Goal: Find specific page/section: Find specific page/section

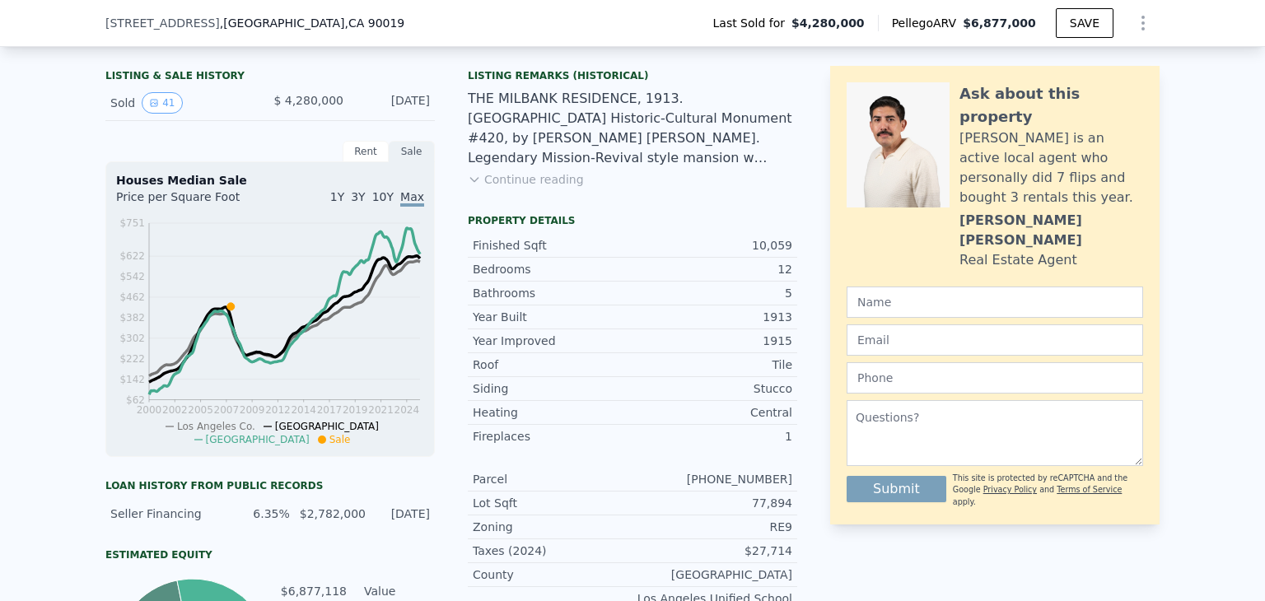
scroll to position [158, 0]
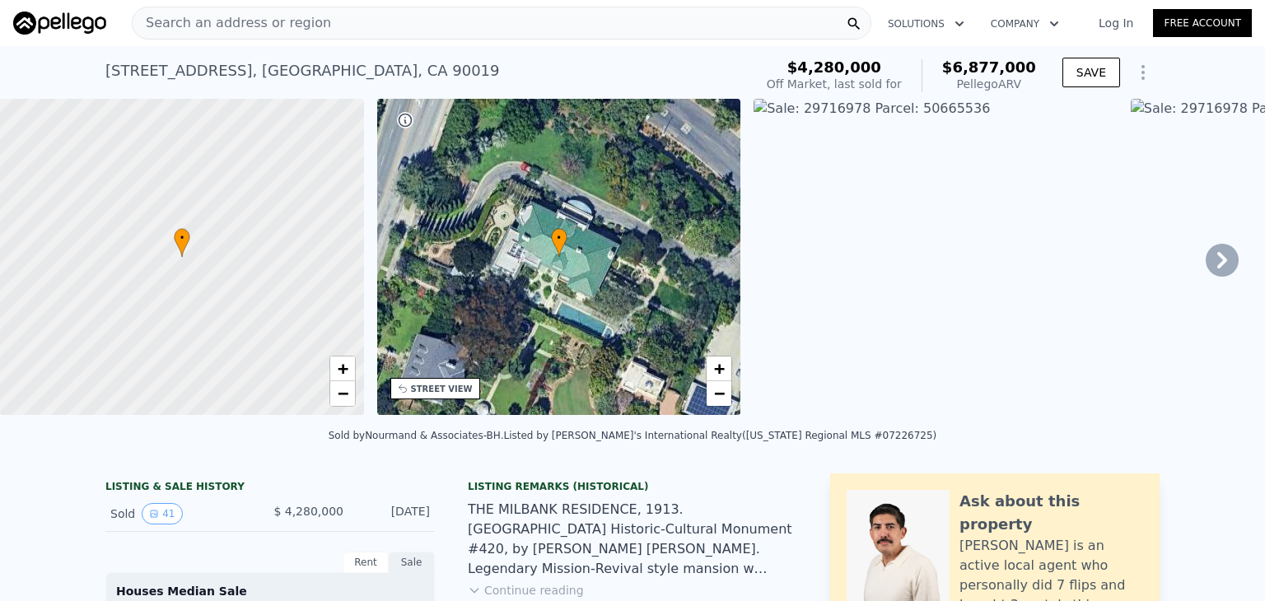
click at [1139, 73] on icon "Show Options" at bounding box center [1143, 73] width 20 height 20
click at [1104, 245] on img at bounding box center [935, 257] width 364 height 316
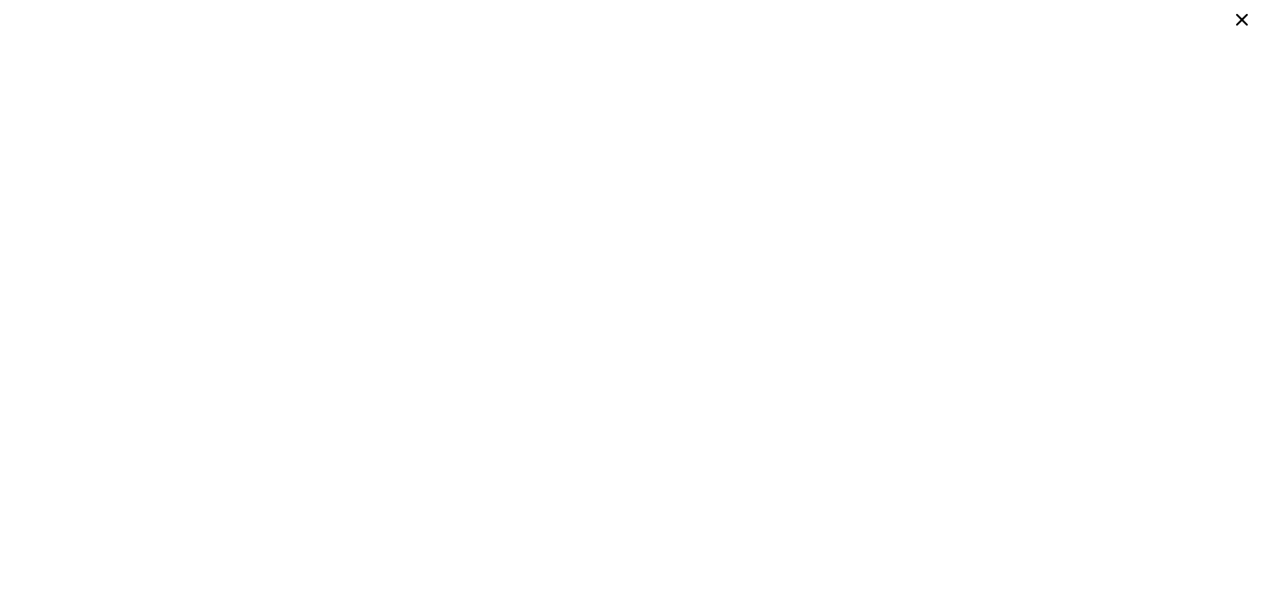
click at [1245, 24] on icon at bounding box center [1242, 20] width 12 height 12
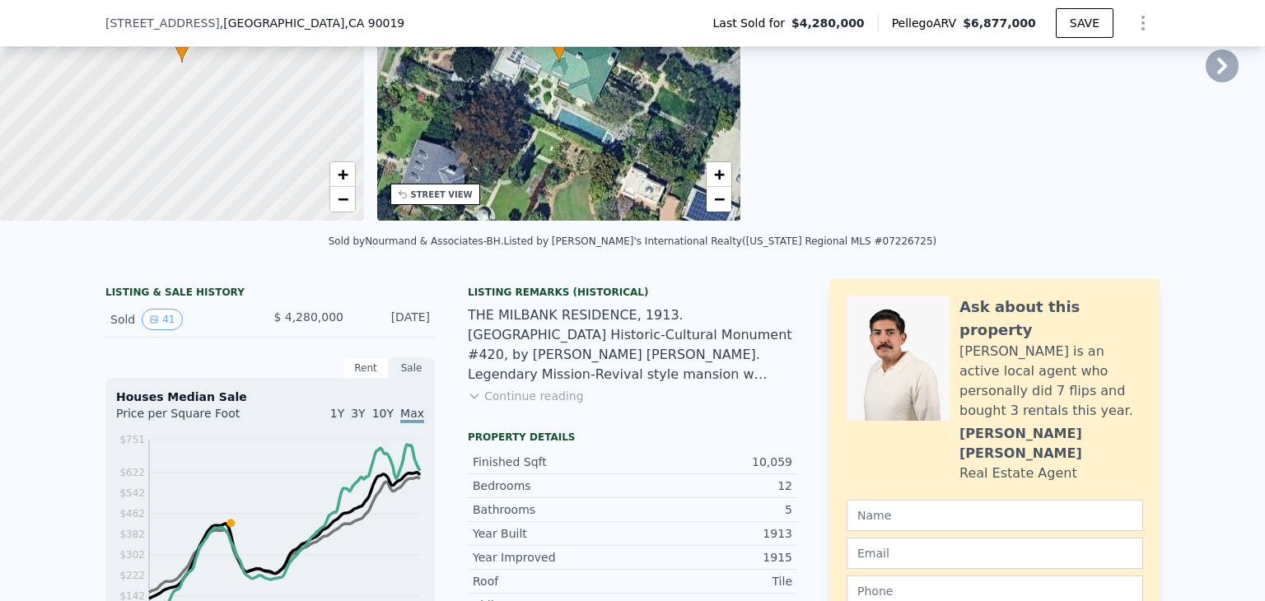
scroll to position [240, 0]
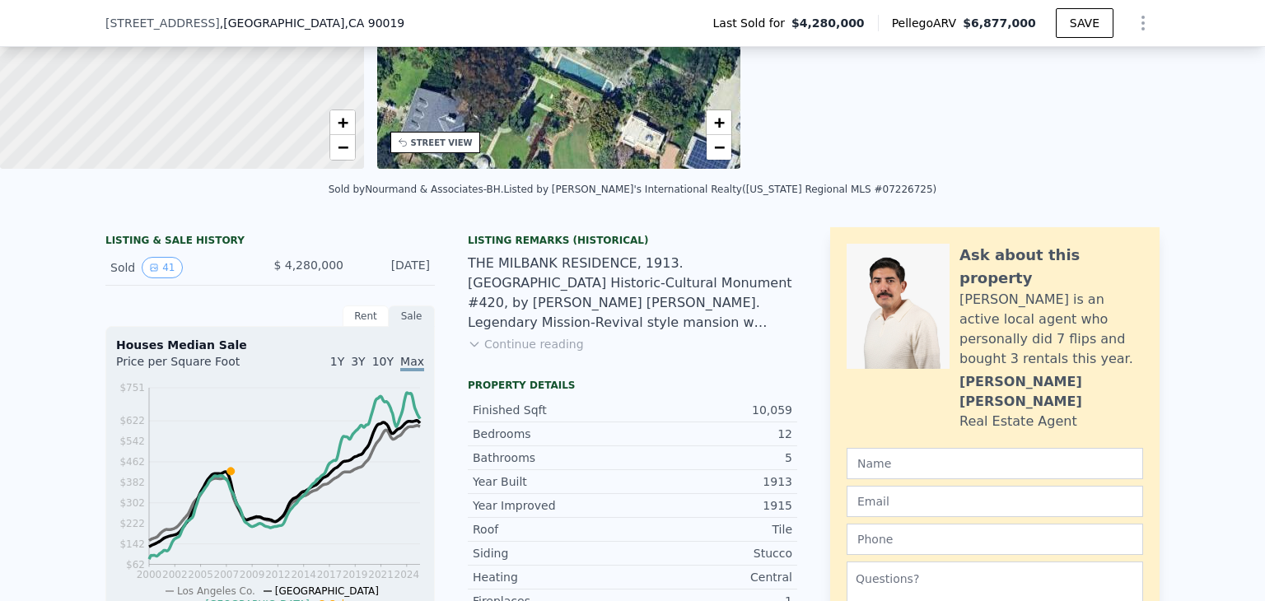
click at [468, 351] on icon at bounding box center [474, 344] width 13 height 13
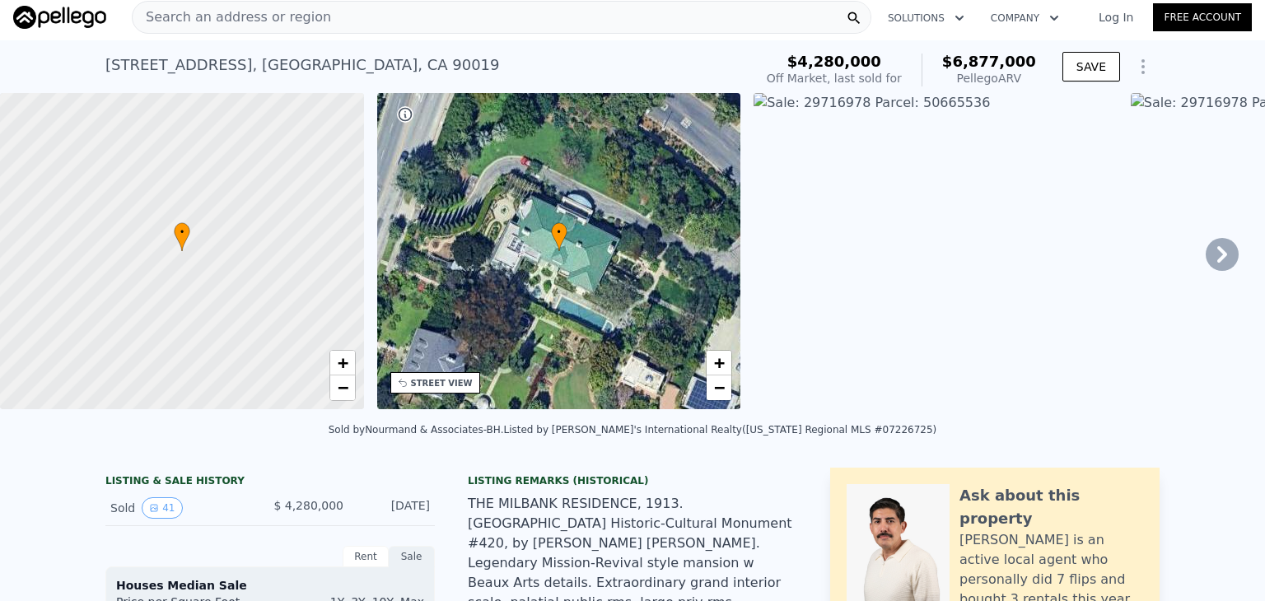
scroll to position [0, 0]
